Goal: Task Accomplishment & Management: Use online tool/utility

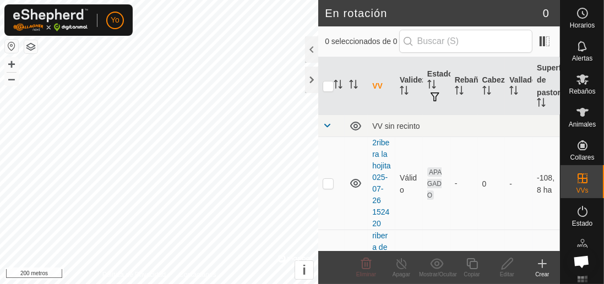
click at [587, 124] on font "Animales" at bounding box center [582, 125] width 27 height 8
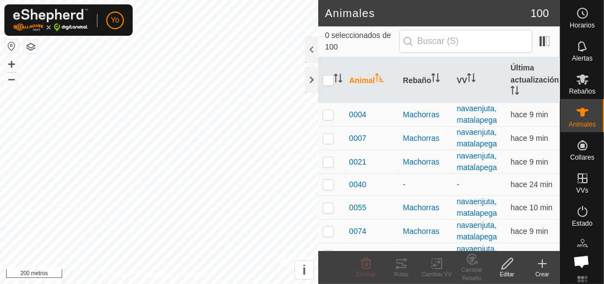
click at [309, 50] on div at bounding box center [311, 49] width 13 height 26
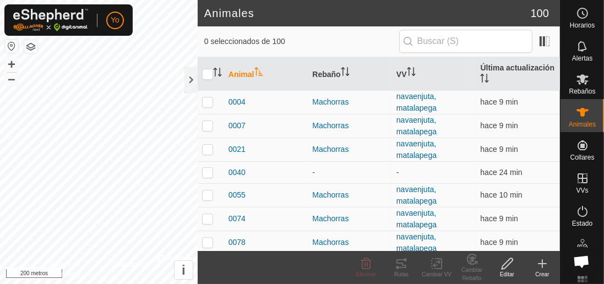
click at [399, 272] on font "Rutas" at bounding box center [401, 274] width 14 height 6
click at [405, 268] on icon at bounding box center [401, 263] width 13 height 13
click at [212, 101] on p-checkbox at bounding box center [207, 101] width 11 height 9
click at [203, 97] on p-checkbox at bounding box center [207, 101] width 11 height 9
checkbox input "false"
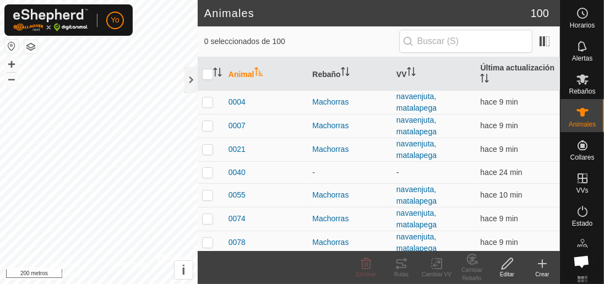
click at [206, 70] on input "checkbox" at bounding box center [207, 74] width 11 height 11
checkbox input "true"
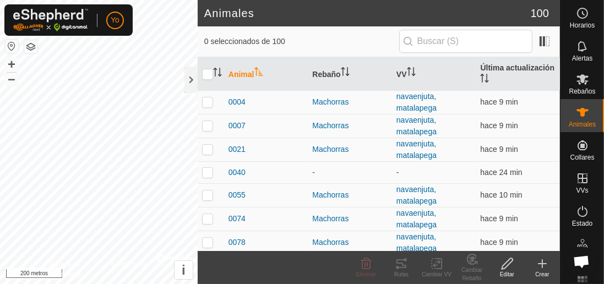
checkbox input "true"
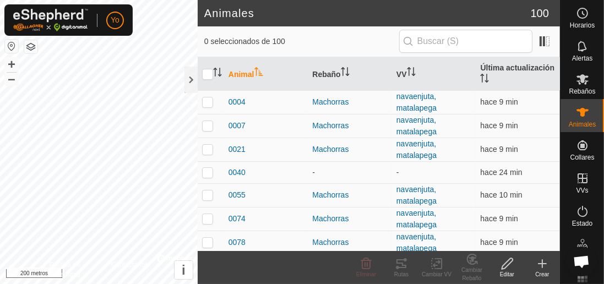
checkbox input "true"
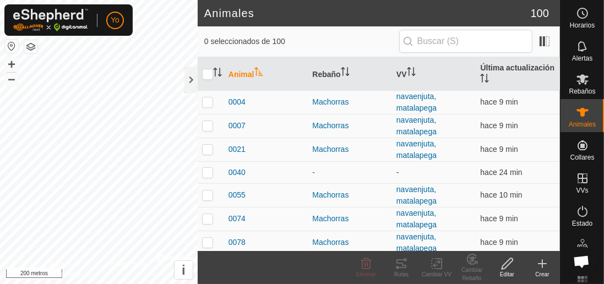
checkbox input "true"
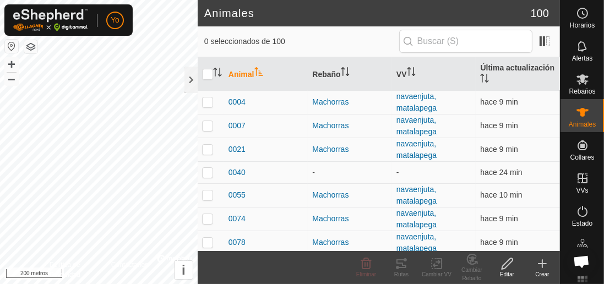
checkbox input "true"
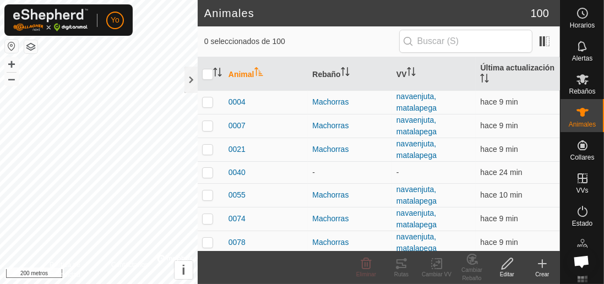
checkbox input "true"
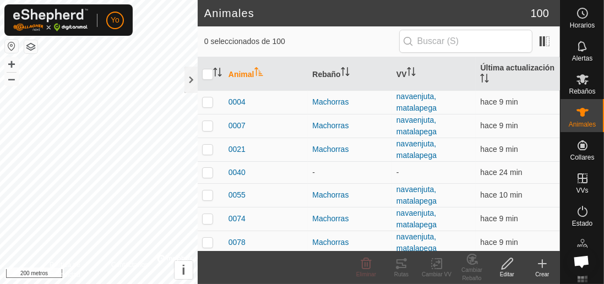
checkbox input "true"
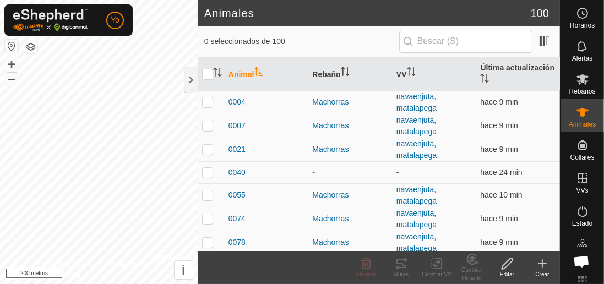
checkbox input "true"
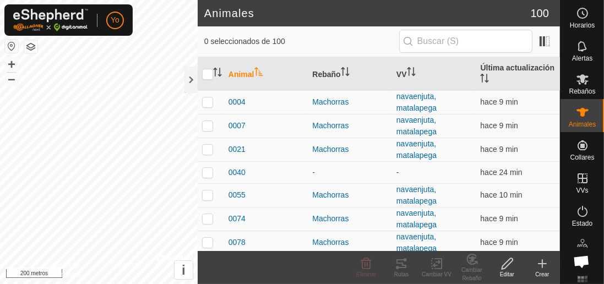
checkbox input "true"
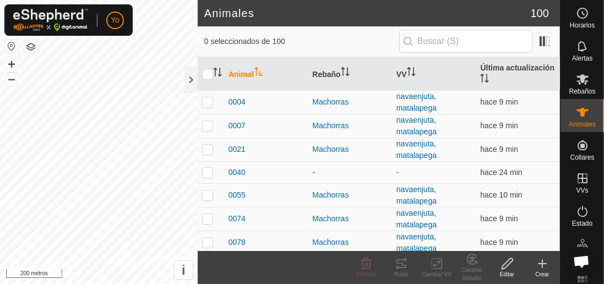
checkbox input "true"
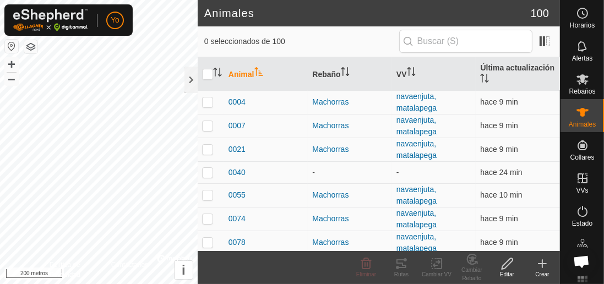
checkbox input "true"
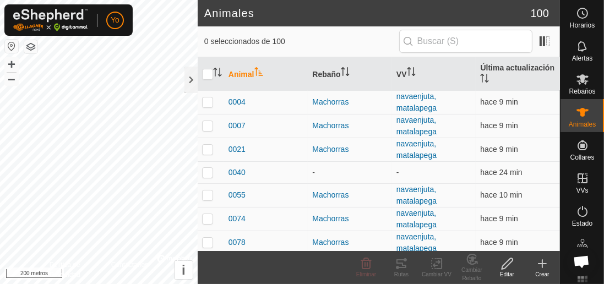
checkbox input "true"
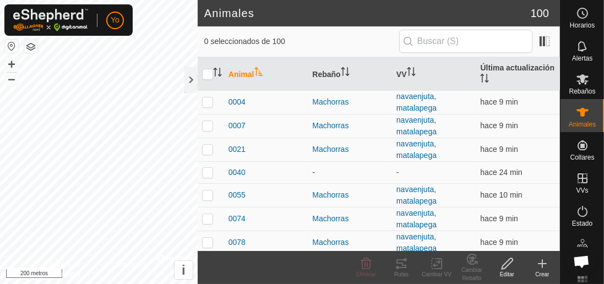
checkbox input "true"
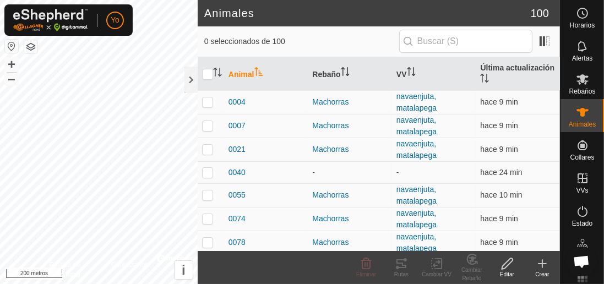
checkbox input "true"
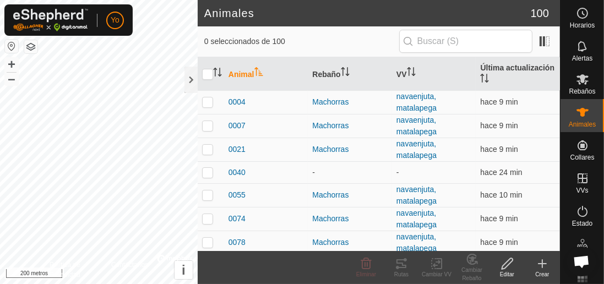
checkbox input "true"
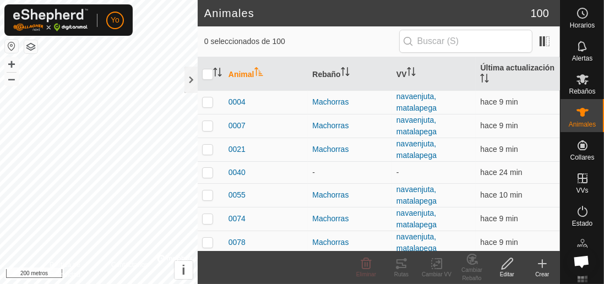
checkbox input "true"
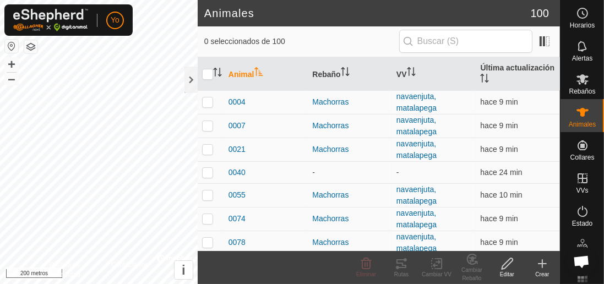
checkbox input "true"
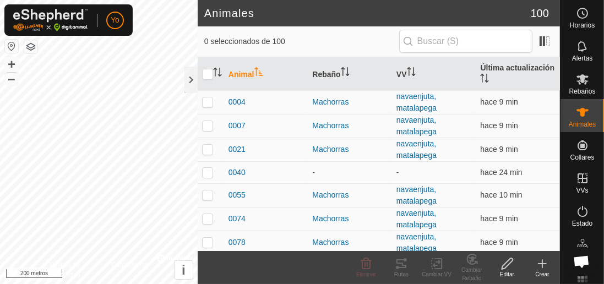
checkbox input "true"
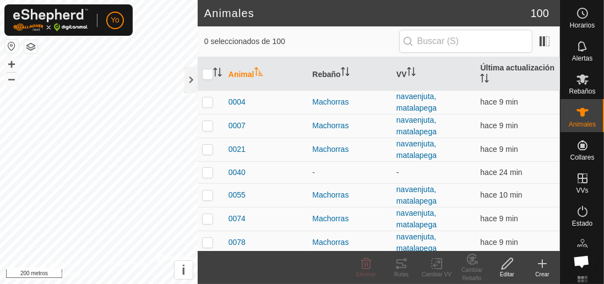
checkbox input "true"
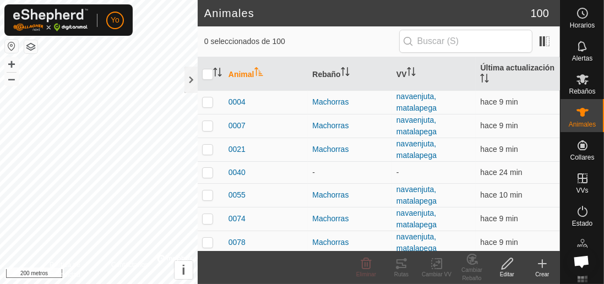
checkbox input "true"
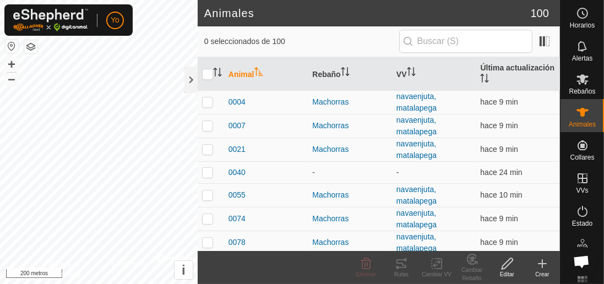
checkbox input "true"
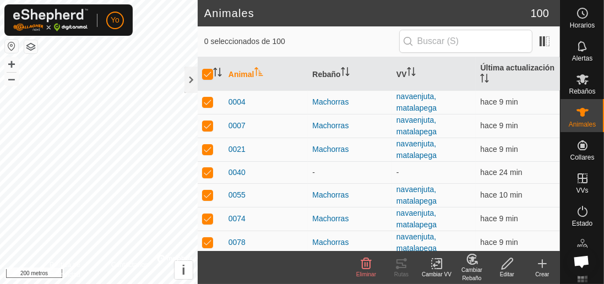
click at [204, 73] on input "checkbox" at bounding box center [207, 74] width 11 height 11
checkbox input "false"
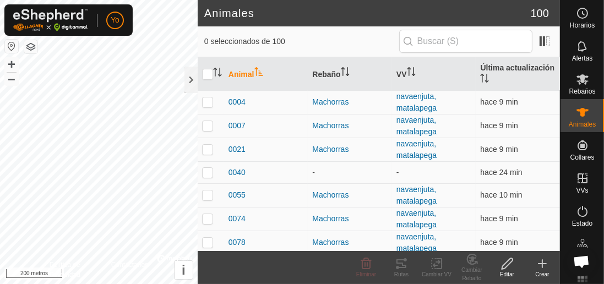
checkbox input "false"
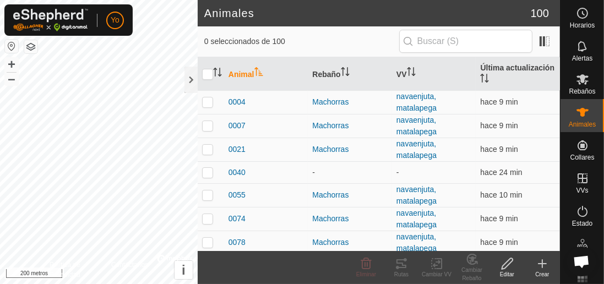
checkbox input "false"
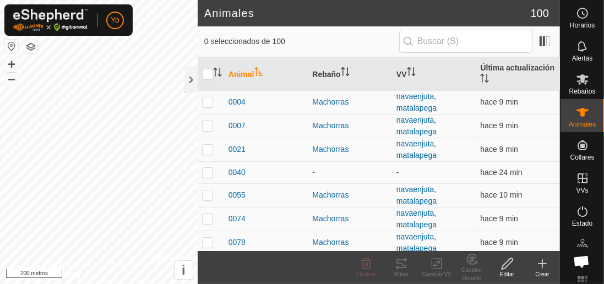
checkbox input "false"
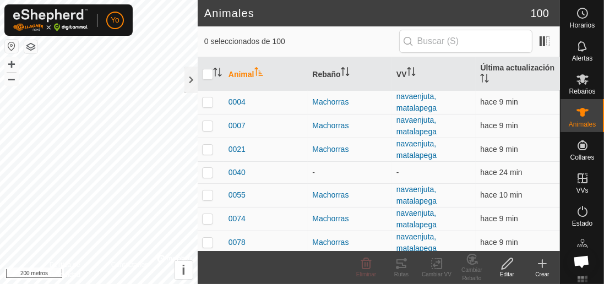
checkbox input "false"
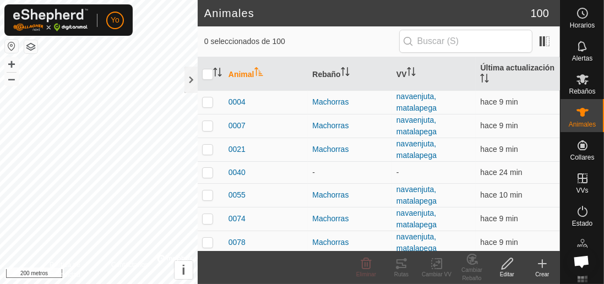
checkbox input "false"
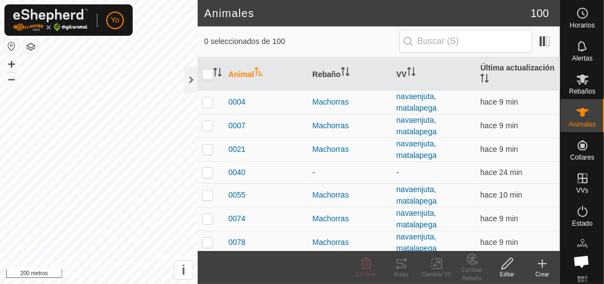
checkbox input "false"
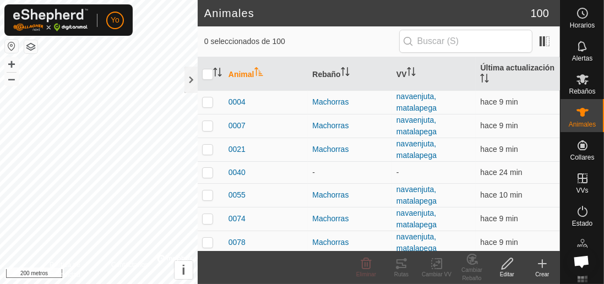
checkbox input "false"
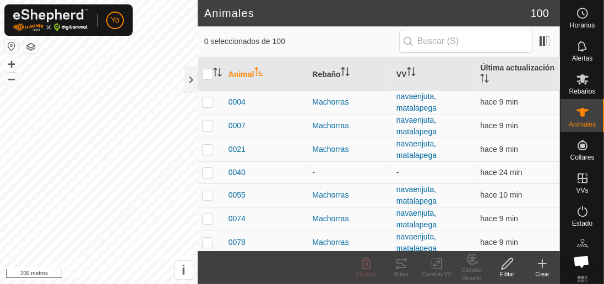
checkbox input "false"
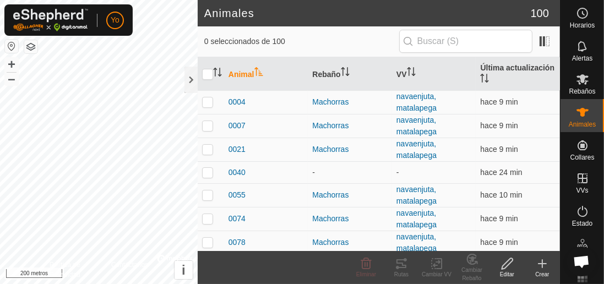
checkbox input "false"
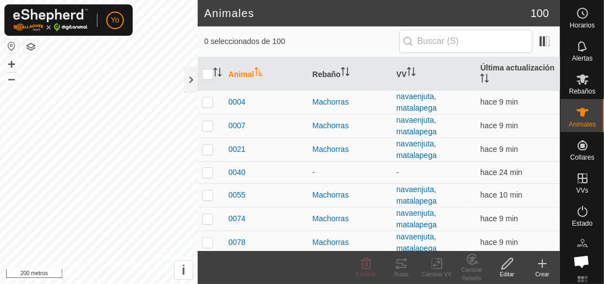
checkbox input "false"
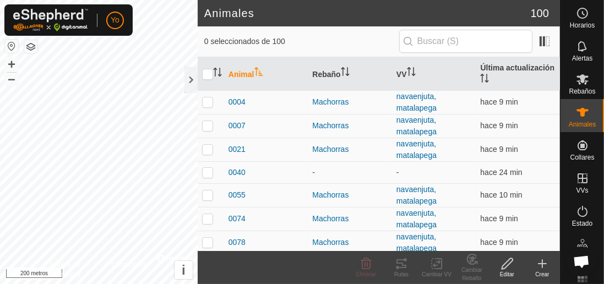
checkbox input "false"
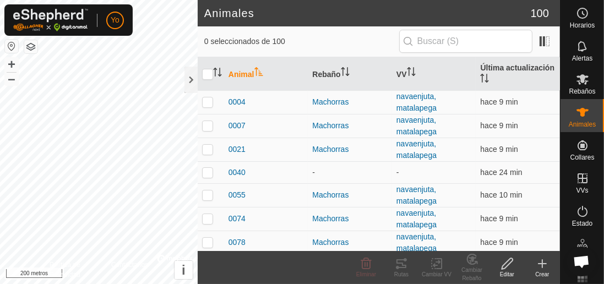
checkbox input "false"
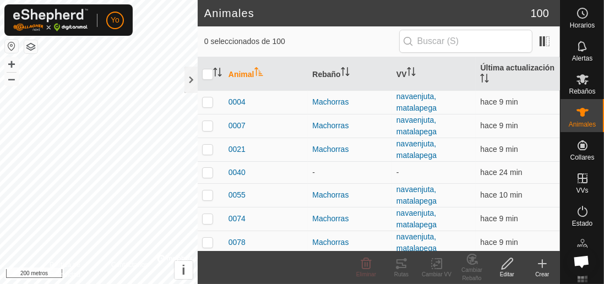
checkbox input "false"
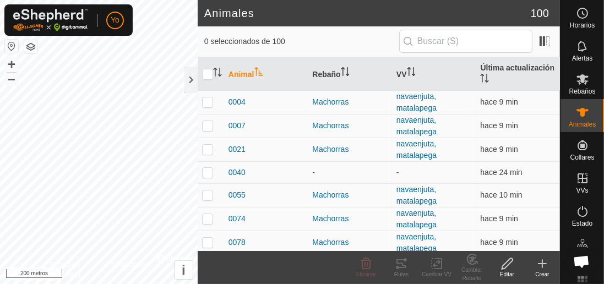
checkbox input "false"
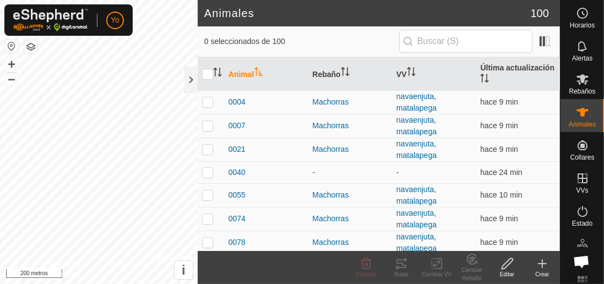
checkbox input "false"
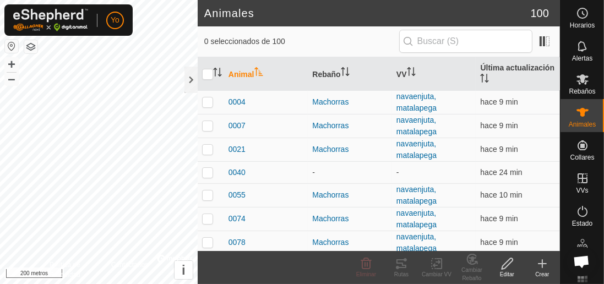
checkbox input "false"
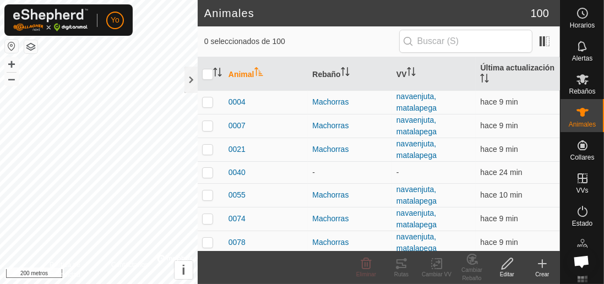
checkbox input "false"
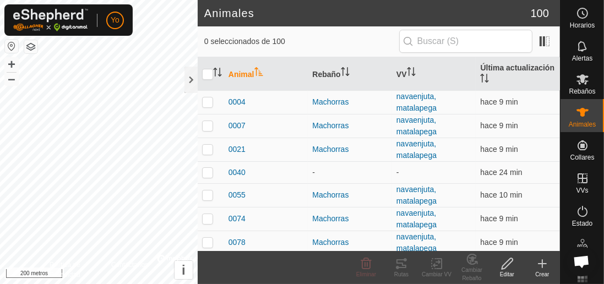
checkbox input "false"
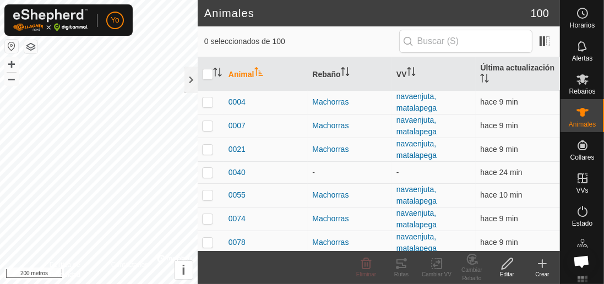
checkbox input "false"
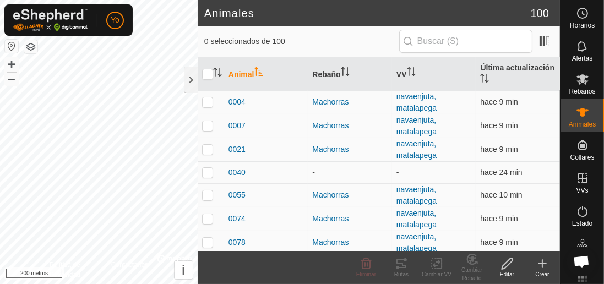
checkbox input "false"
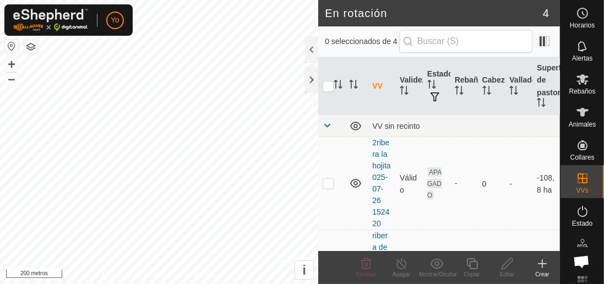
click at [316, 51] on div at bounding box center [311, 49] width 13 height 26
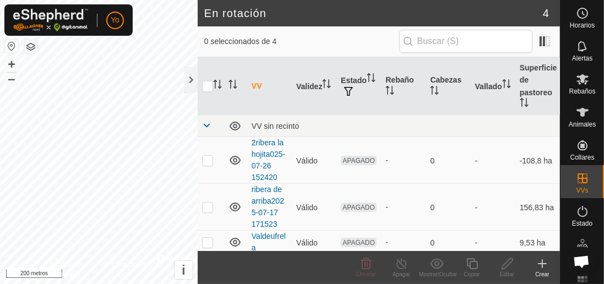
click at [582, 122] on font "Animales" at bounding box center [582, 125] width 27 height 8
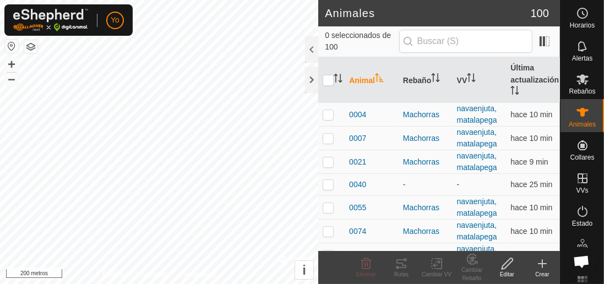
click at [329, 119] on p-checkbox at bounding box center [328, 114] width 11 height 9
click at [405, 269] on icon at bounding box center [401, 263] width 13 height 13
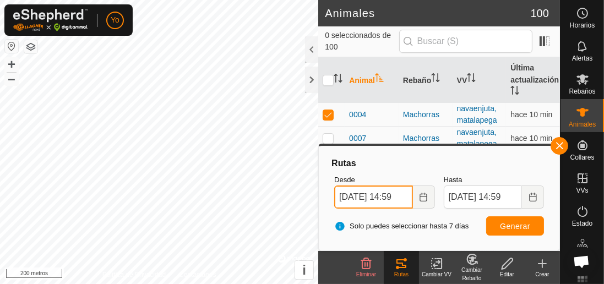
click at [359, 203] on input "[DATE] 14:59" at bounding box center [373, 197] width 78 height 23
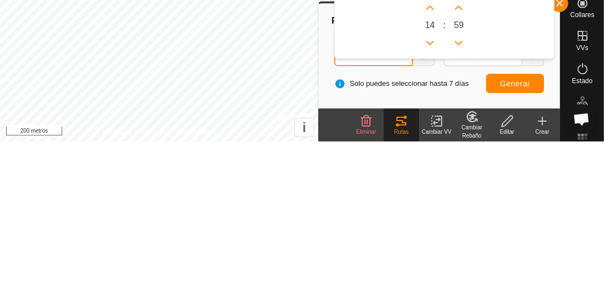
click at [426, 186] on icon "Hora anterior" at bounding box center [430, 185] width 9 height 9
click at [421, 148] on button "Próxima hora" at bounding box center [430, 151] width 18 height 18
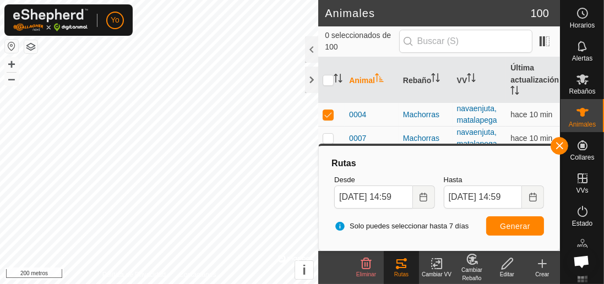
click at [406, 273] on font "Rutas" at bounding box center [401, 274] width 14 height 6
click at [306, 48] on div at bounding box center [311, 49] width 13 height 26
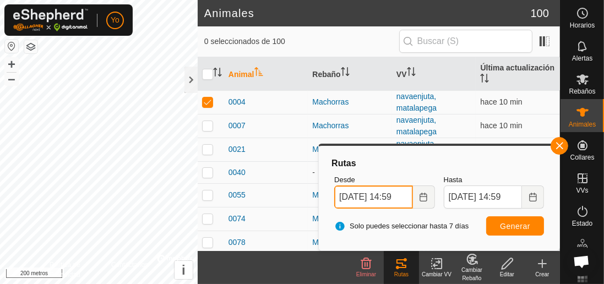
click at [350, 197] on span "[DATE] 14:59" at bounding box center [384, 197] width 100 height 23
click at [424, 204] on button "Elija fecha" at bounding box center [424, 197] width 22 height 23
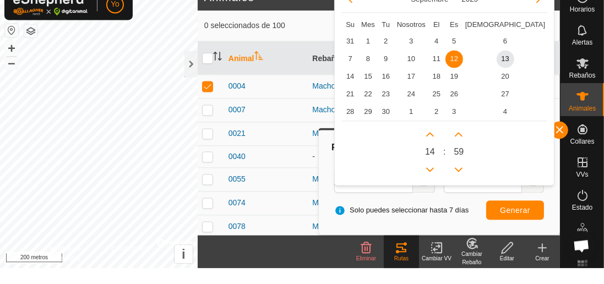
click at [346, 80] on span "7" at bounding box center [350, 75] width 18 height 18
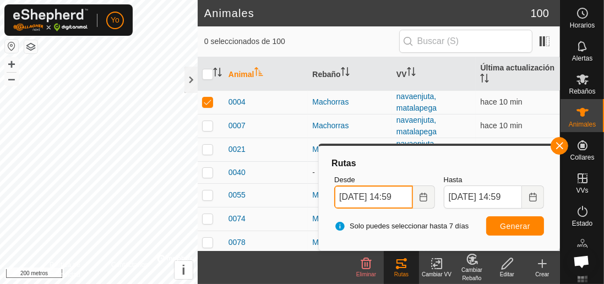
scroll to position [0, 8]
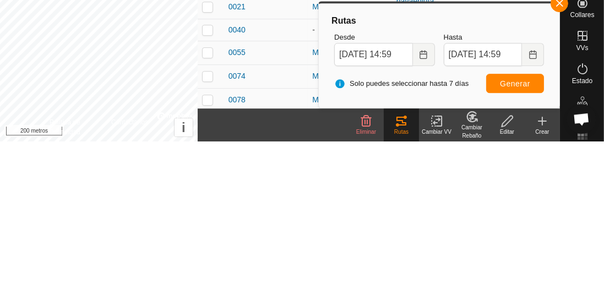
click at [419, 193] on icon "Elija fecha" at bounding box center [423, 197] width 9 height 9
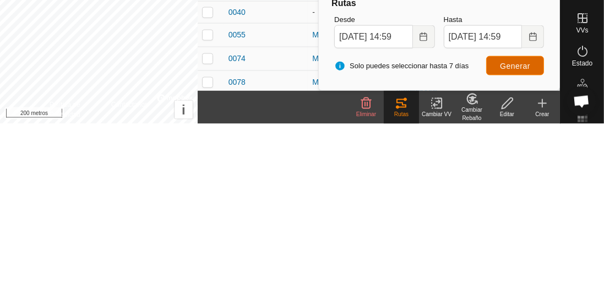
click at [514, 222] on font "Generar" at bounding box center [515, 226] width 30 height 9
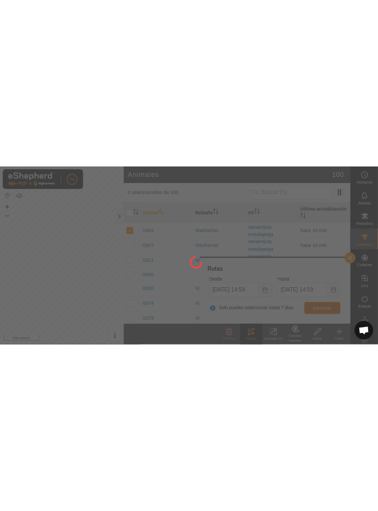
scroll to position [0, 0]
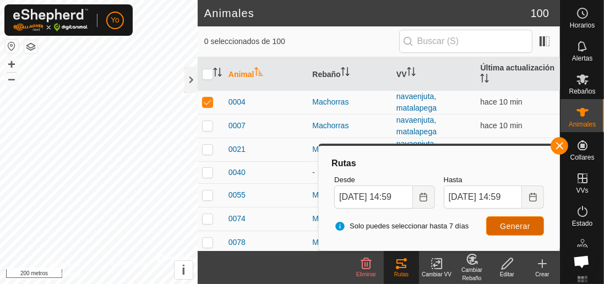
click at [529, 225] on font "Generar" at bounding box center [515, 226] width 30 height 9
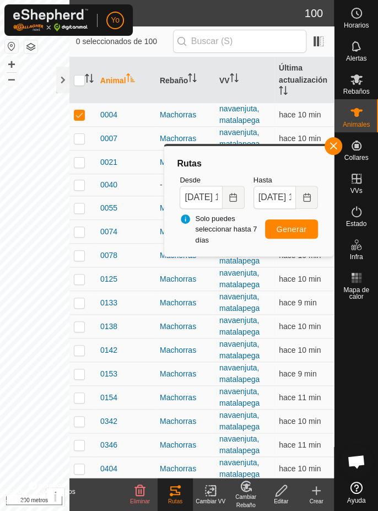
click at [234, 198] on icon "Elija fecha" at bounding box center [233, 197] width 9 height 9
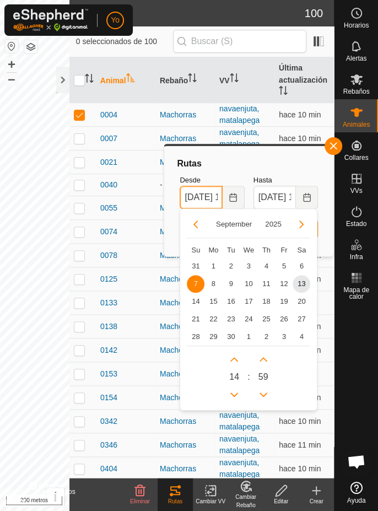
scroll to position [0, 44]
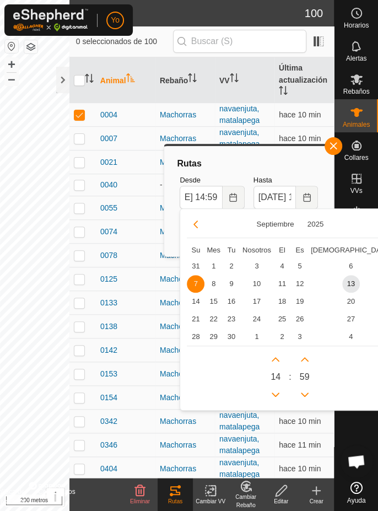
click at [214, 281] on font "8" at bounding box center [213, 283] width 4 height 8
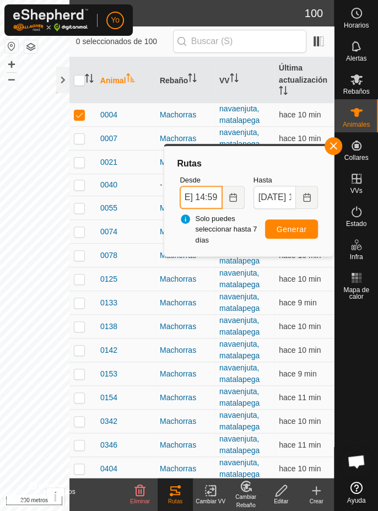
scroll to position [0, 45]
click at [302, 227] on font "Generar" at bounding box center [291, 229] width 30 height 9
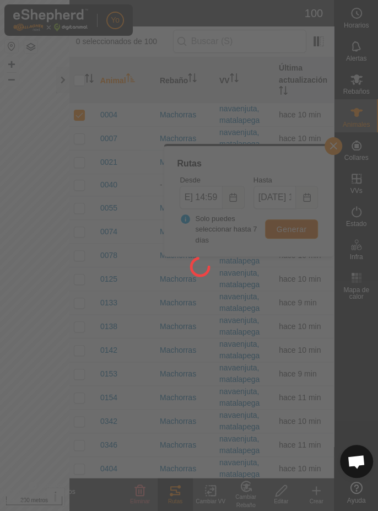
scroll to position [0, 0]
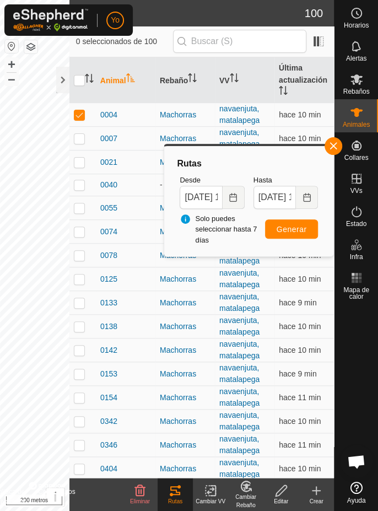
click at [189, 220] on span "Solo puedes seleccionar hasta 7 días" at bounding box center [222, 229] width 85 height 32
click at [232, 194] on icon "Elija fecha" at bounding box center [232, 197] width 7 height 9
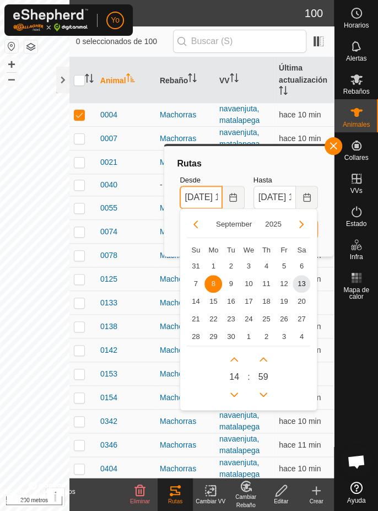
scroll to position [0, 45]
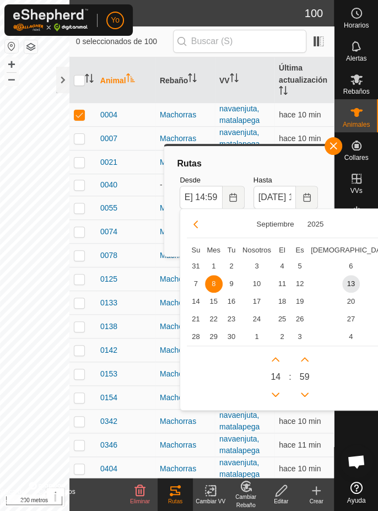
click at [196, 284] on font "7" at bounding box center [196, 283] width 4 height 8
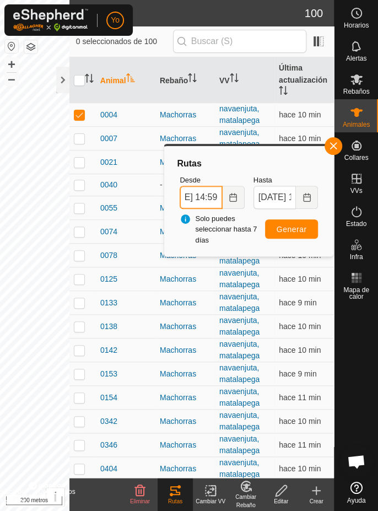
scroll to position [0, 44]
click at [297, 232] on font "Generar" at bounding box center [291, 229] width 30 height 9
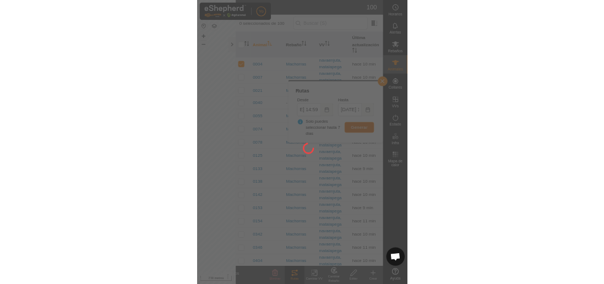
scroll to position [0, 0]
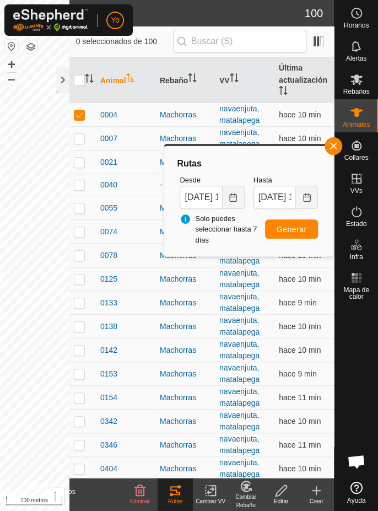
click at [327, 153] on div "Rutas Desde [DATE] 14:59 Hasta [DATE] 14:59 Solo puedes seleccionar hasta 7 [PE…" at bounding box center [249, 200] width 160 height 101
click at [59, 79] on div at bounding box center [62, 80] width 13 height 26
click at [330, 148] on span "button" at bounding box center [333, 146] width 9 height 9
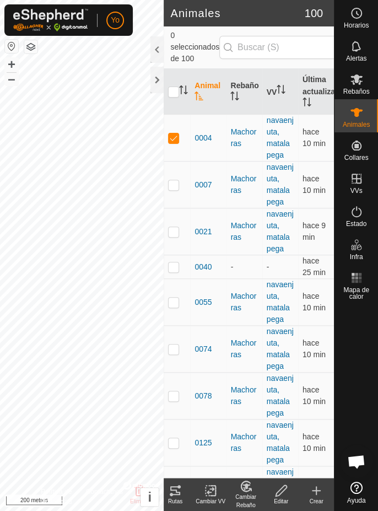
click at [173, 137] on p-checkbox at bounding box center [173, 137] width 11 height 9
click at [175, 139] on p-checkbox at bounding box center [173, 137] width 11 height 9
click at [172, 284] on font "Rutas" at bounding box center [175, 501] width 14 height 6
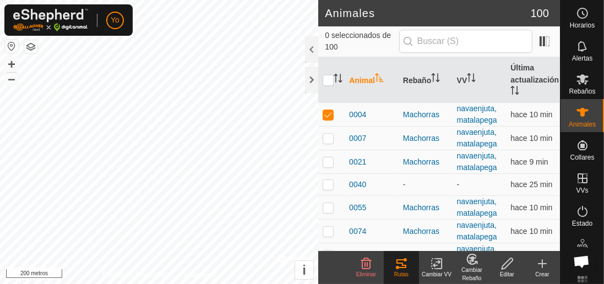
click at [311, 85] on div at bounding box center [311, 80] width 13 height 26
